Goal: Find contact information: Find contact information

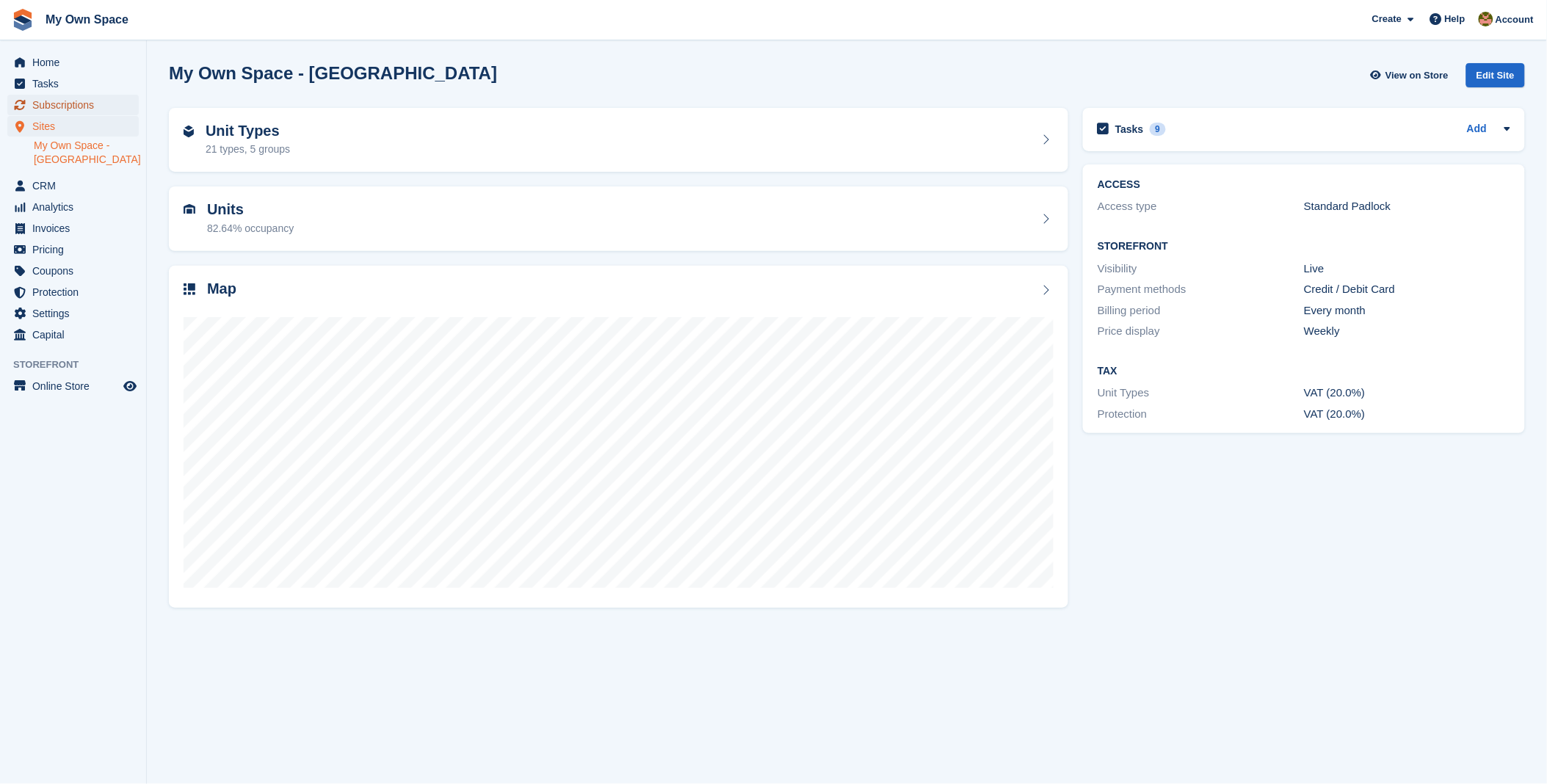
click at [49, 104] on span "Subscriptions" at bounding box center [76, 105] width 88 height 20
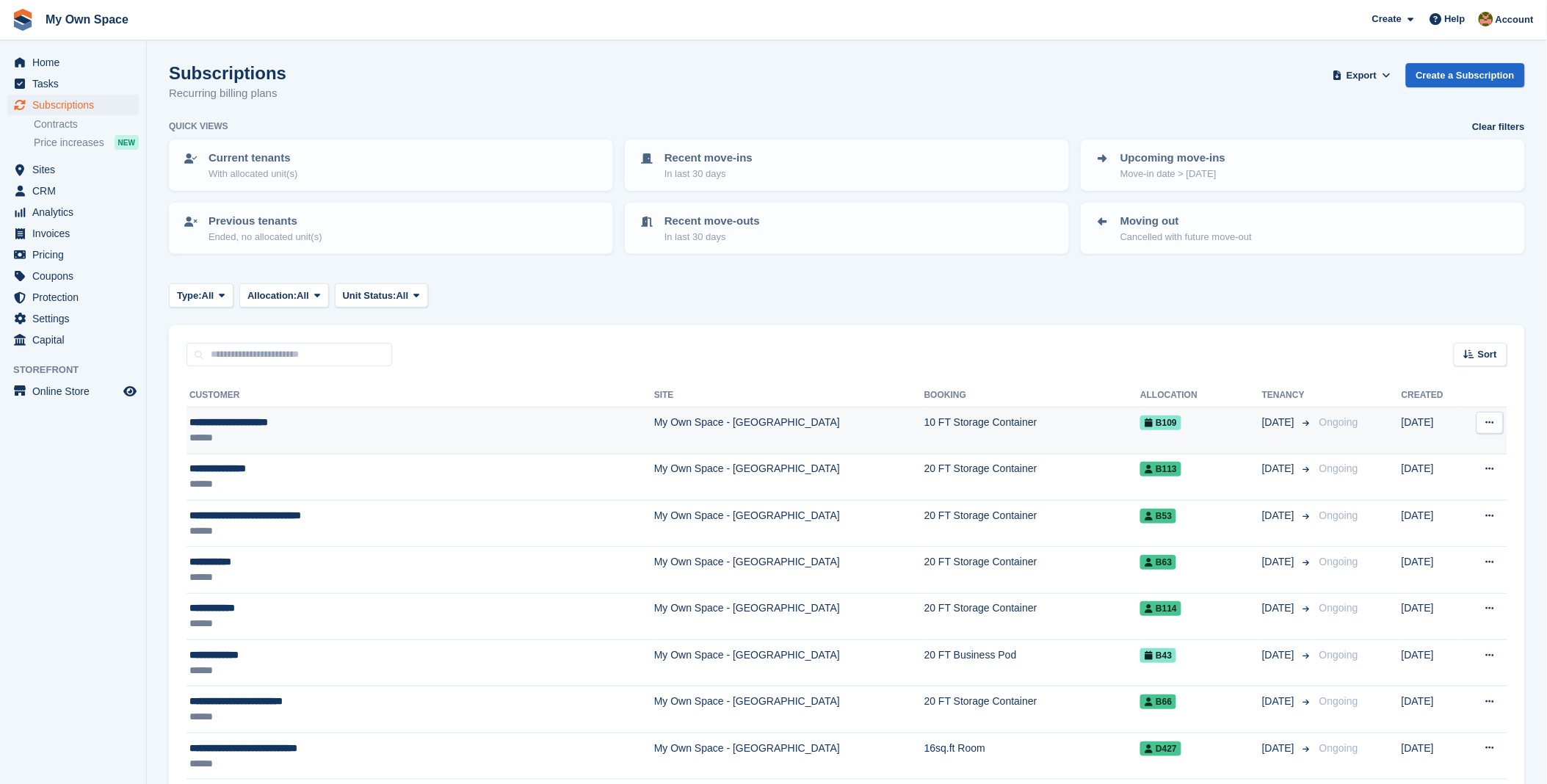
click at [269, 420] on div "**********" at bounding box center [349, 422] width 319 height 15
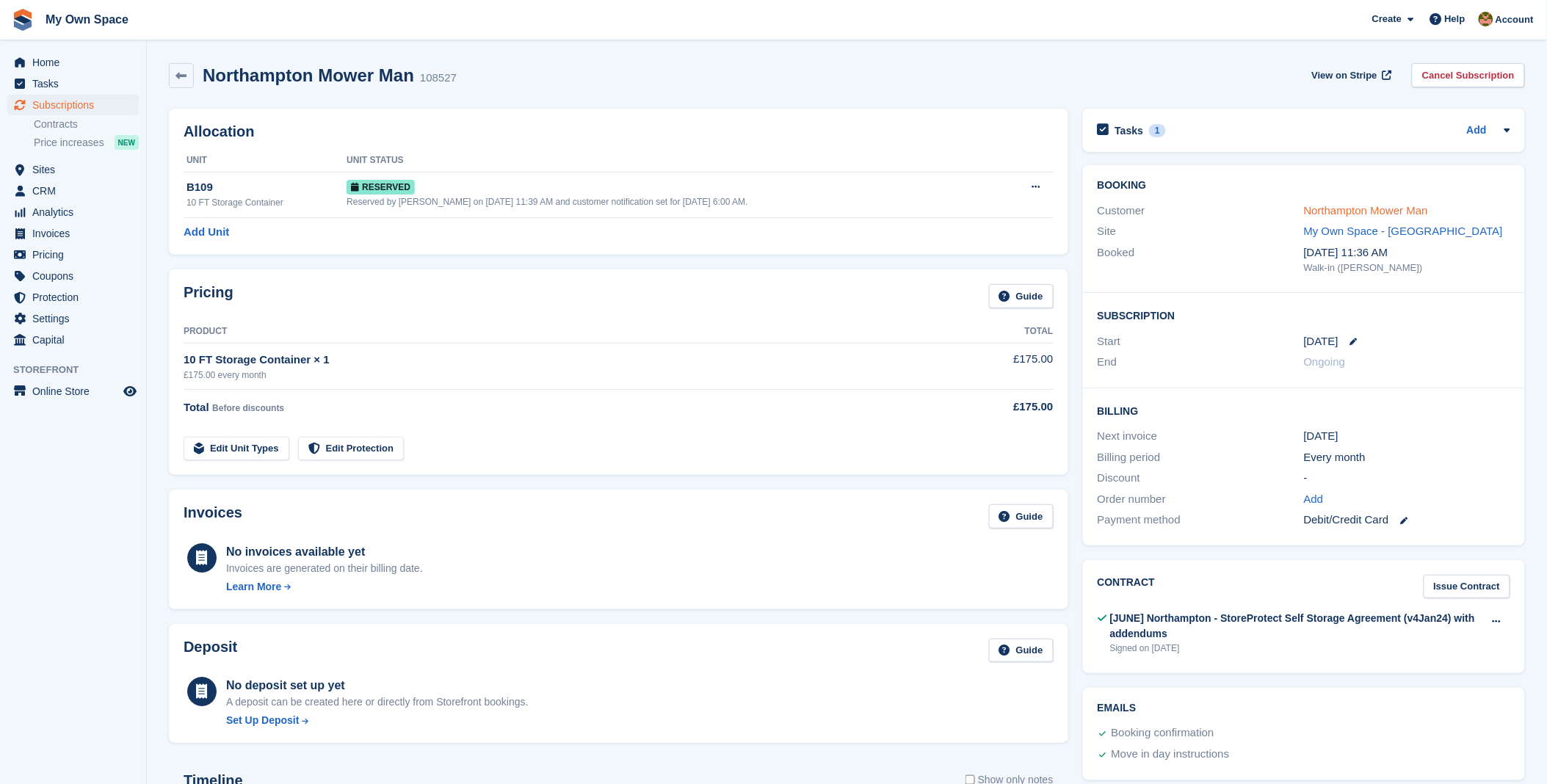
click at [1421, 213] on link "Northampton Mower Man" at bounding box center [1366, 210] width 124 height 13
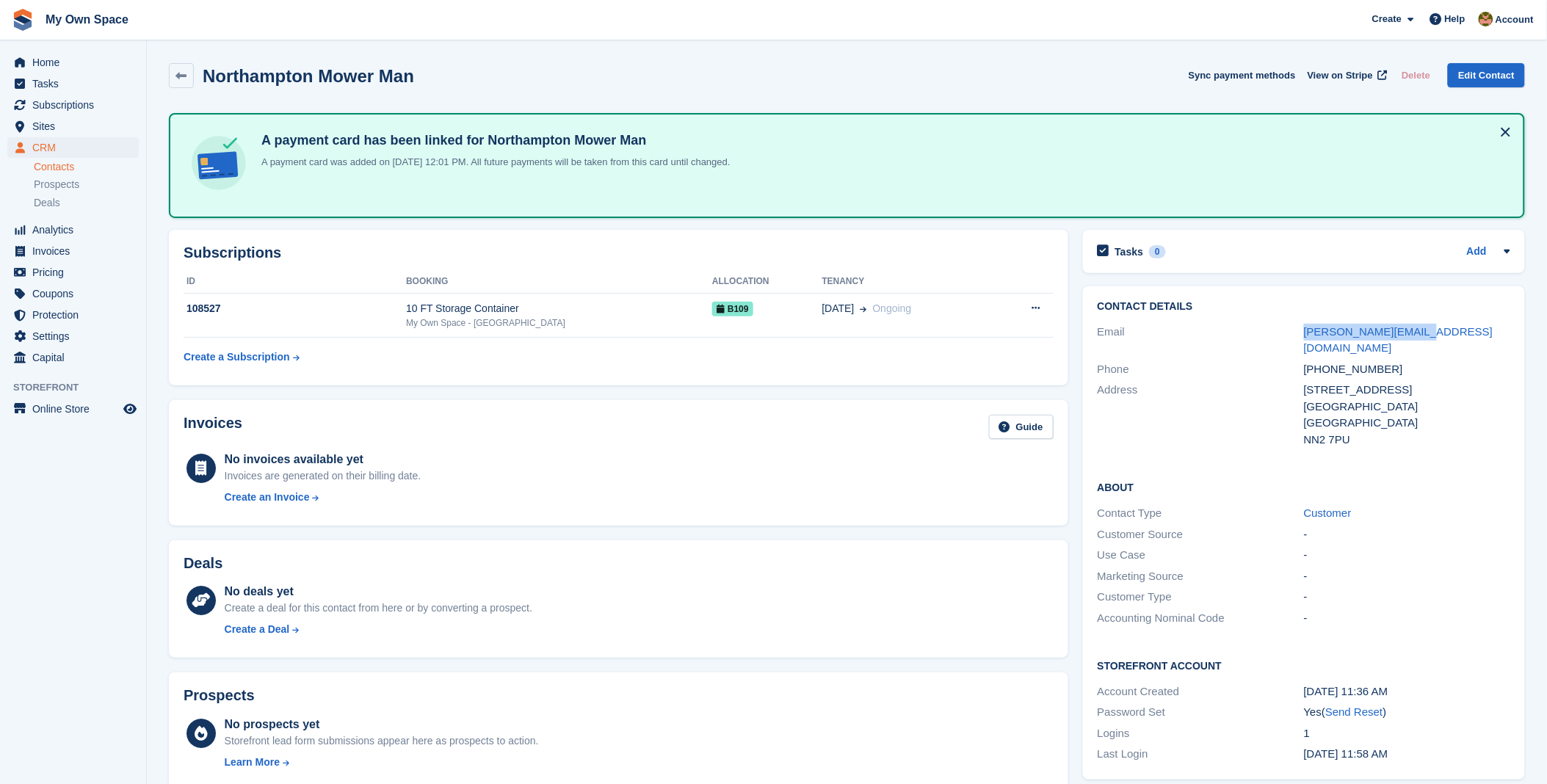
drag, startPoint x: 1439, startPoint y: 330, endPoint x: 1297, endPoint y: 336, distance: 142.1
click at [1297, 336] on div "Email paul.nmm@hotmail.com" at bounding box center [1304, 340] width 412 height 38
copy div "paul.nmm@hotmail.com"
